Goal: Register for event/course

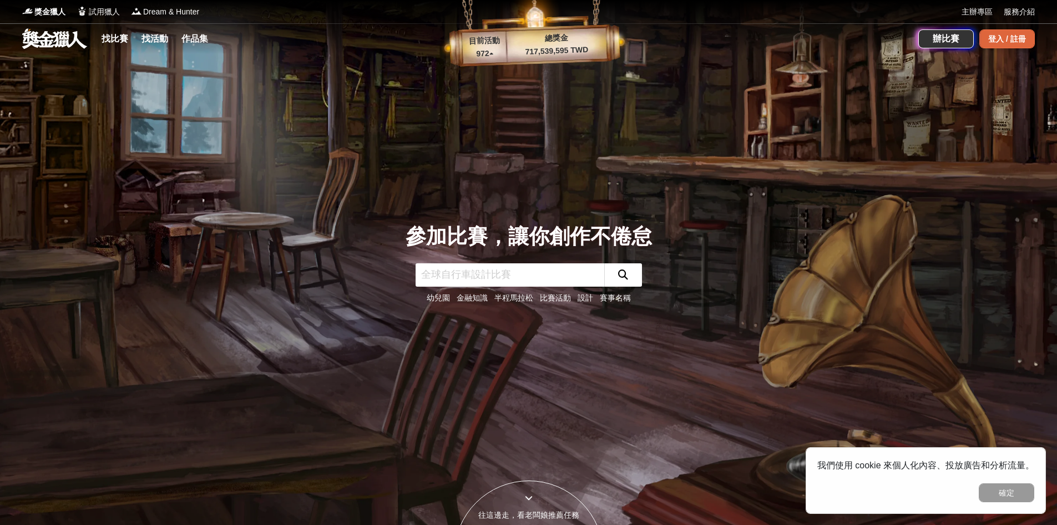
click at [990, 39] on div "登入 / 註冊" at bounding box center [1008, 38] width 56 height 19
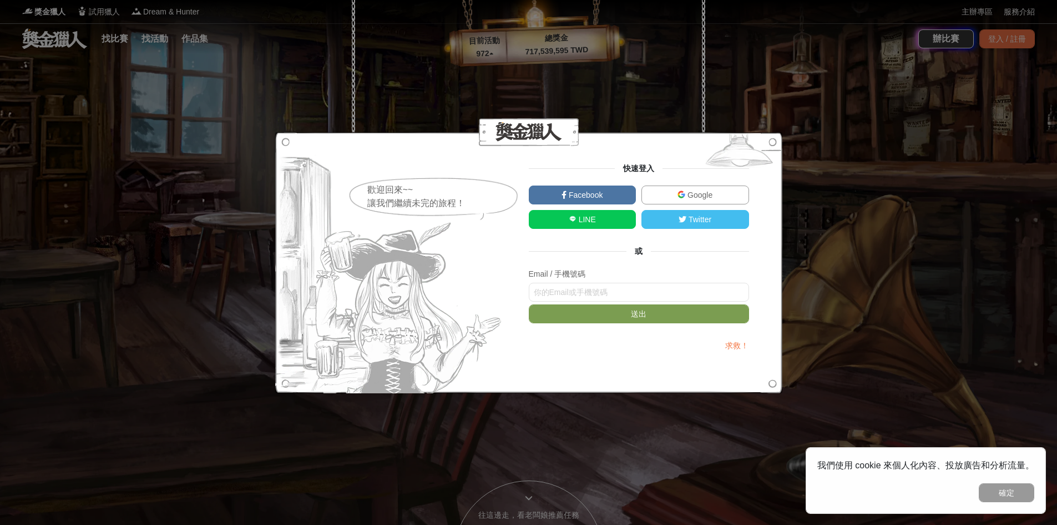
click at [676, 187] on link "Google" at bounding box center [696, 194] width 108 height 19
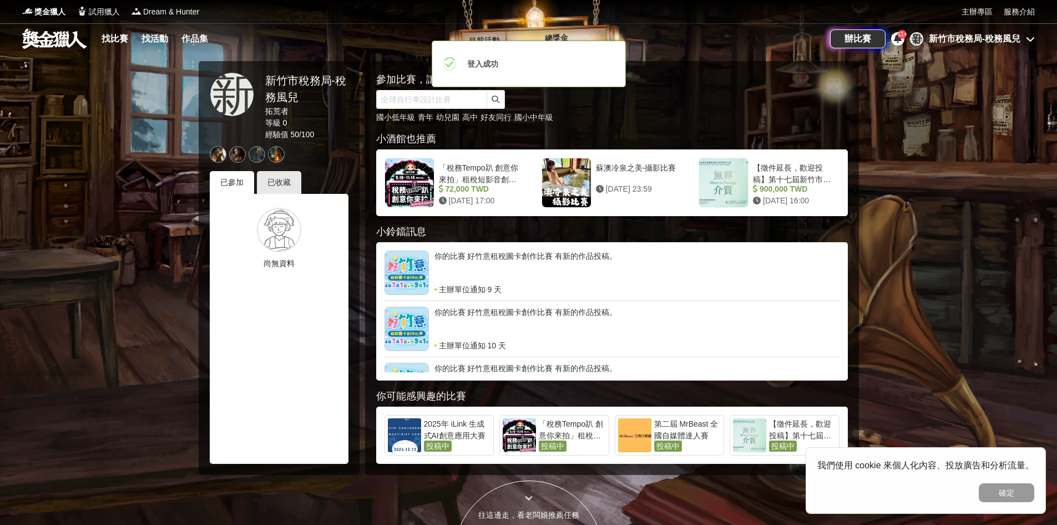
click at [928, 38] on div "新 新竹市稅務局-稅務風兒" at bounding box center [972, 38] width 125 height 13
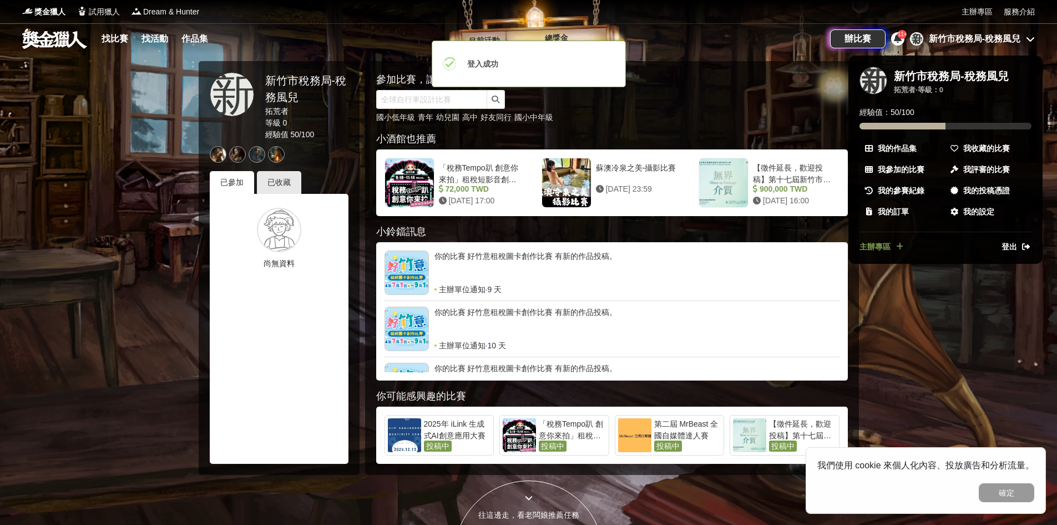
click at [874, 243] on span "主辦專區" at bounding box center [875, 247] width 31 height 12
